Goal: Task Accomplishment & Management: Complete application form

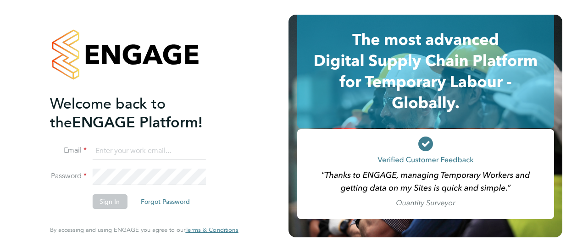
type input "[PERSON_NAME][EMAIL_ADDRESS][PERSON_NAME][DOMAIN_NAME]"
click at [106, 200] on button "Sign In" at bounding box center [109, 201] width 35 height 15
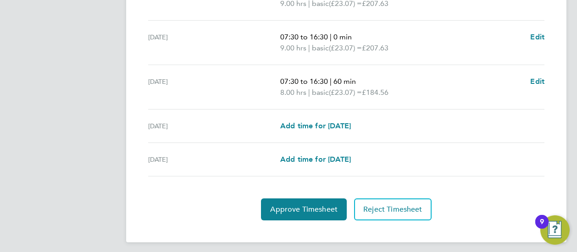
scroll to position [416, 0]
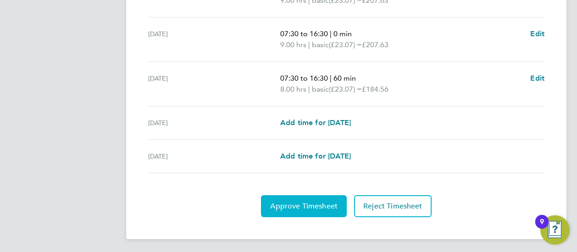
click at [300, 202] on span "Approve Timesheet" at bounding box center [303, 206] width 67 height 9
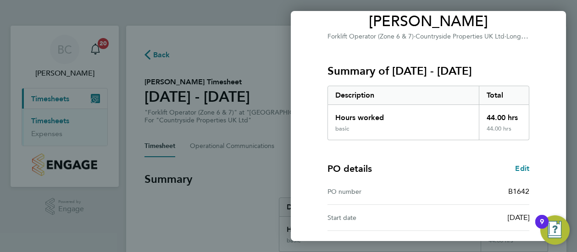
scroll to position [160, 0]
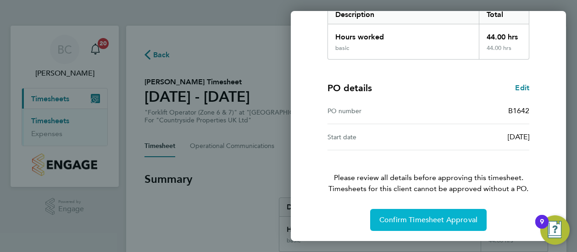
click at [430, 218] on span "Confirm Timesheet Approval" at bounding box center [428, 219] width 98 height 9
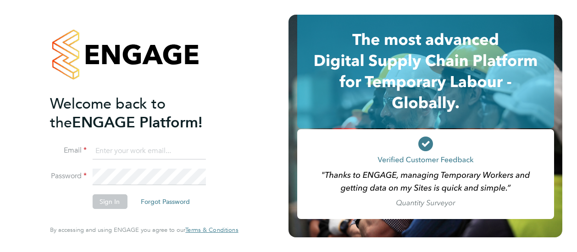
type input "[PERSON_NAME][EMAIL_ADDRESS][PERSON_NAME][DOMAIN_NAME]"
click at [112, 200] on button "Sign In" at bounding box center [109, 201] width 35 height 15
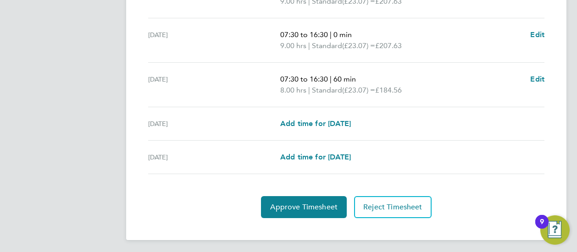
scroll to position [416, 0]
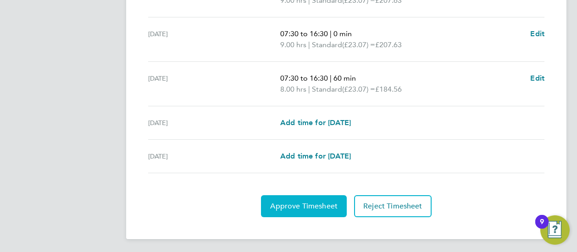
click at [306, 202] on span "Approve Timesheet" at bounding box center [303, 206] width 67 height 9
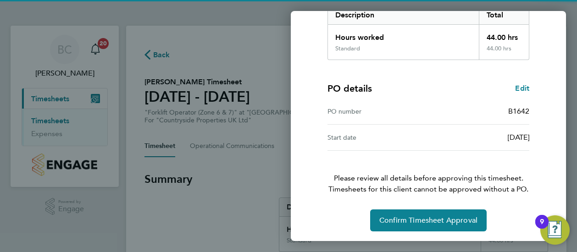
scroll to position [160, 0]
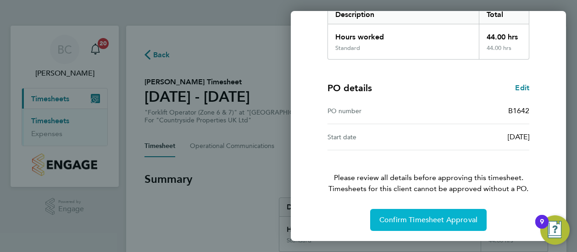
click at [420, 220] on span "Confirm Timesheet Approval" at bounding box center [428, 219] width 98 height 9
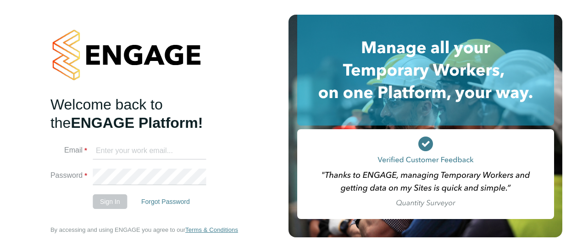
type input "[PERSON_NAME][EMAIL_ADDRESS][PERSON_NAME][DOMAIN_NAME]"
click at [106, 204] on button "Sign In" at bounding box center [110, 201] width 35 height 15
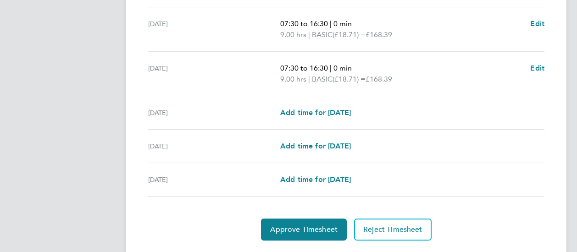
scroll to position [405, 0]
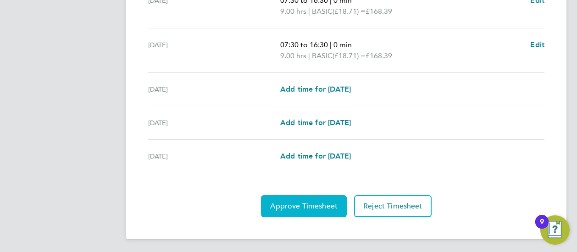
click at [299, 208] on span "Approve Timesheet" at bounding box center [303, 206] width 67 height 9
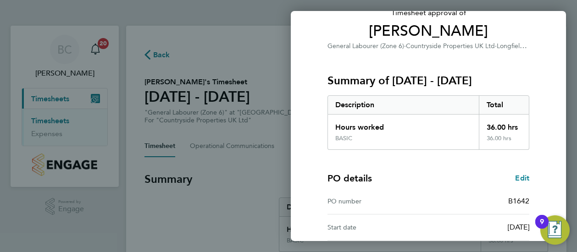
scroll to position [160, 0]
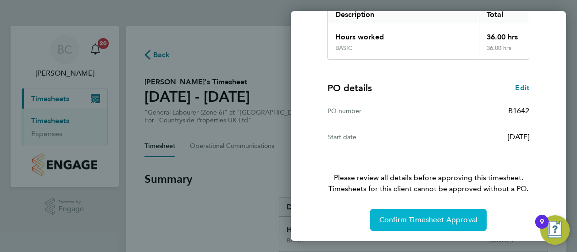
click at [398, 217] on span "Confirm Timesheet Approval" at bounding box center [428, 219] width 98 height 9
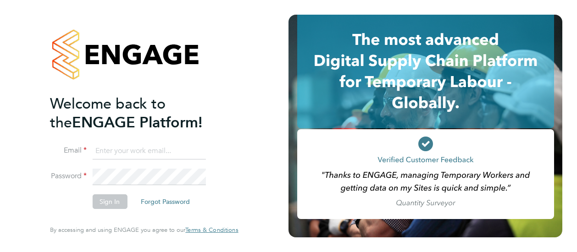
type input "brendan.conway@vistry.co.uk"
click at [106, 203] on button "Sign In" at bounding box center [109, 201] width 35 height 15
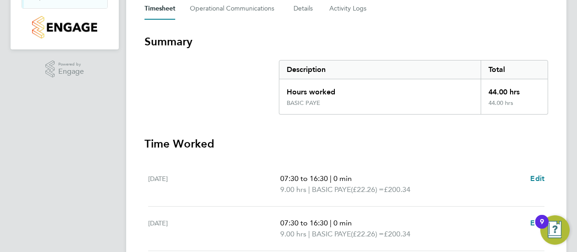
scroll to position [416, 0]
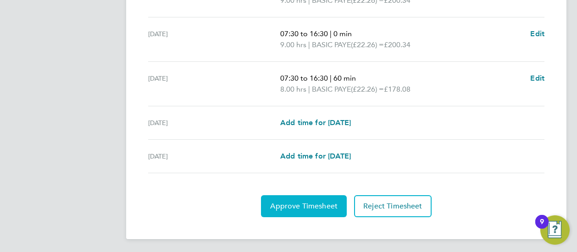
click at [297, 206] on span "Approve Timesheet" at bounding box center [303, 206] width 67 height 9
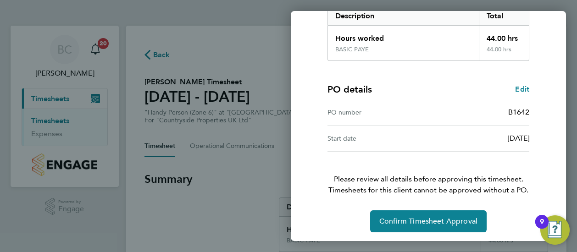
scroll to position [160, 0]
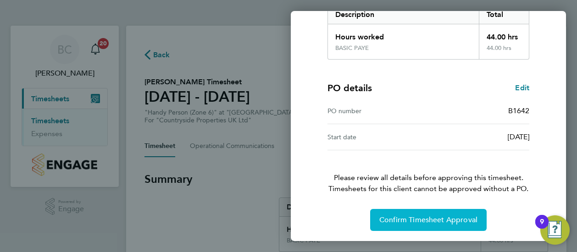
click at [419, 219] on span "Confirm Timesheet Approval" at bounding box center [428, 219] width 98 height 9
